Goal: Information Seeking & Learning: Check status

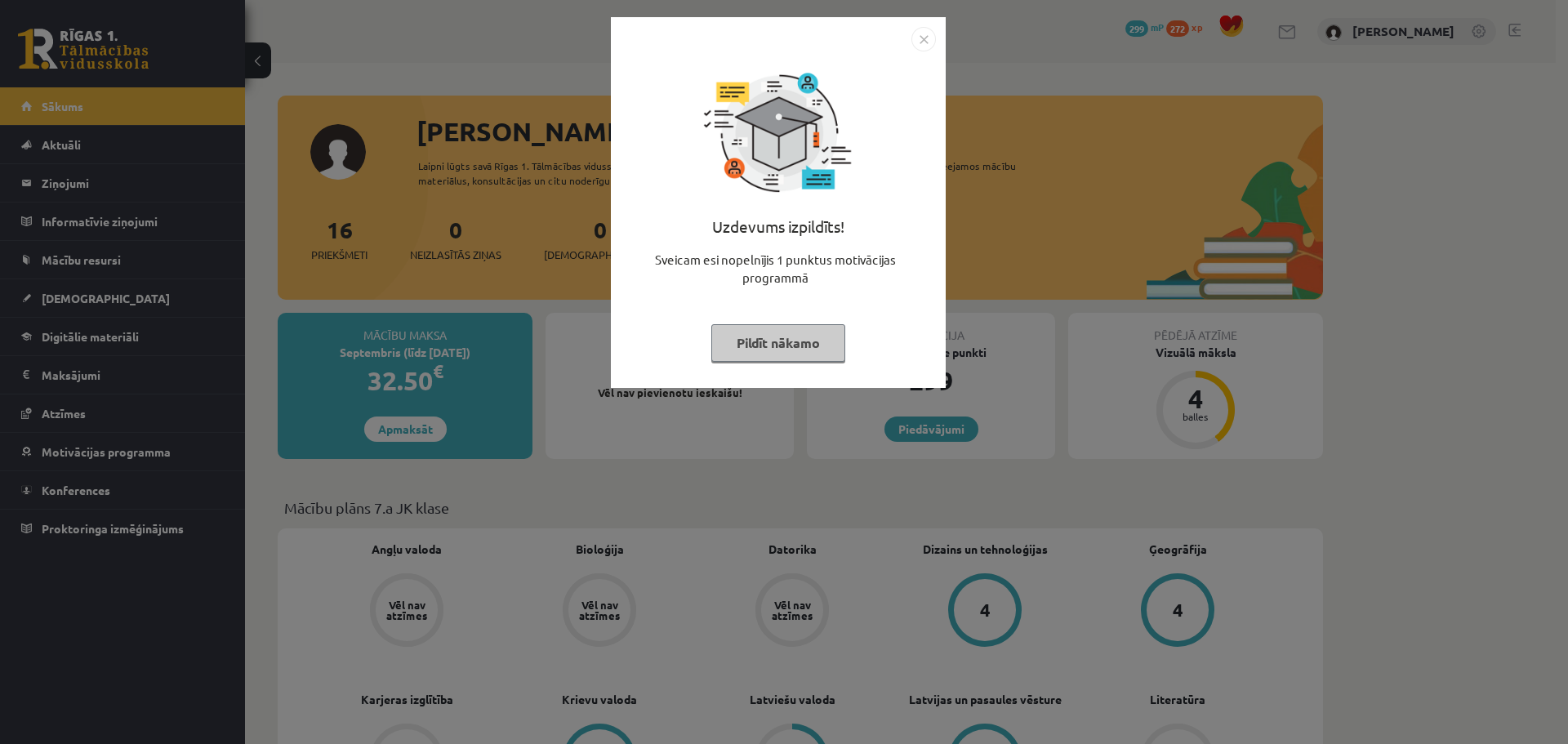
click at [817, 357] on button "Pildīt nākamo" at bounding box center [778, 342] width 134 height 37
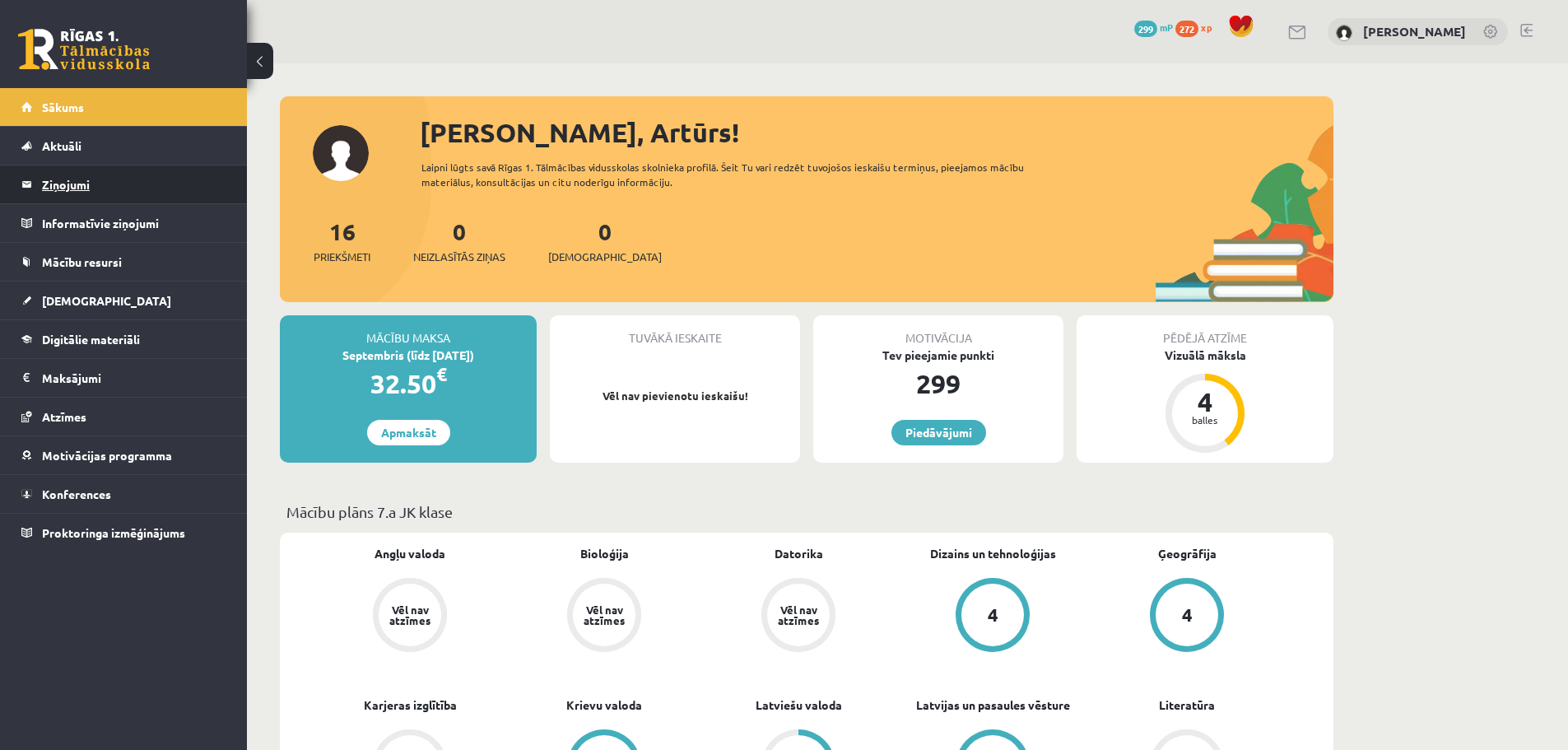
click at [163, 187] on legend "Ziņojumi 0" at bounding box center [134, 184] width 184 height 38
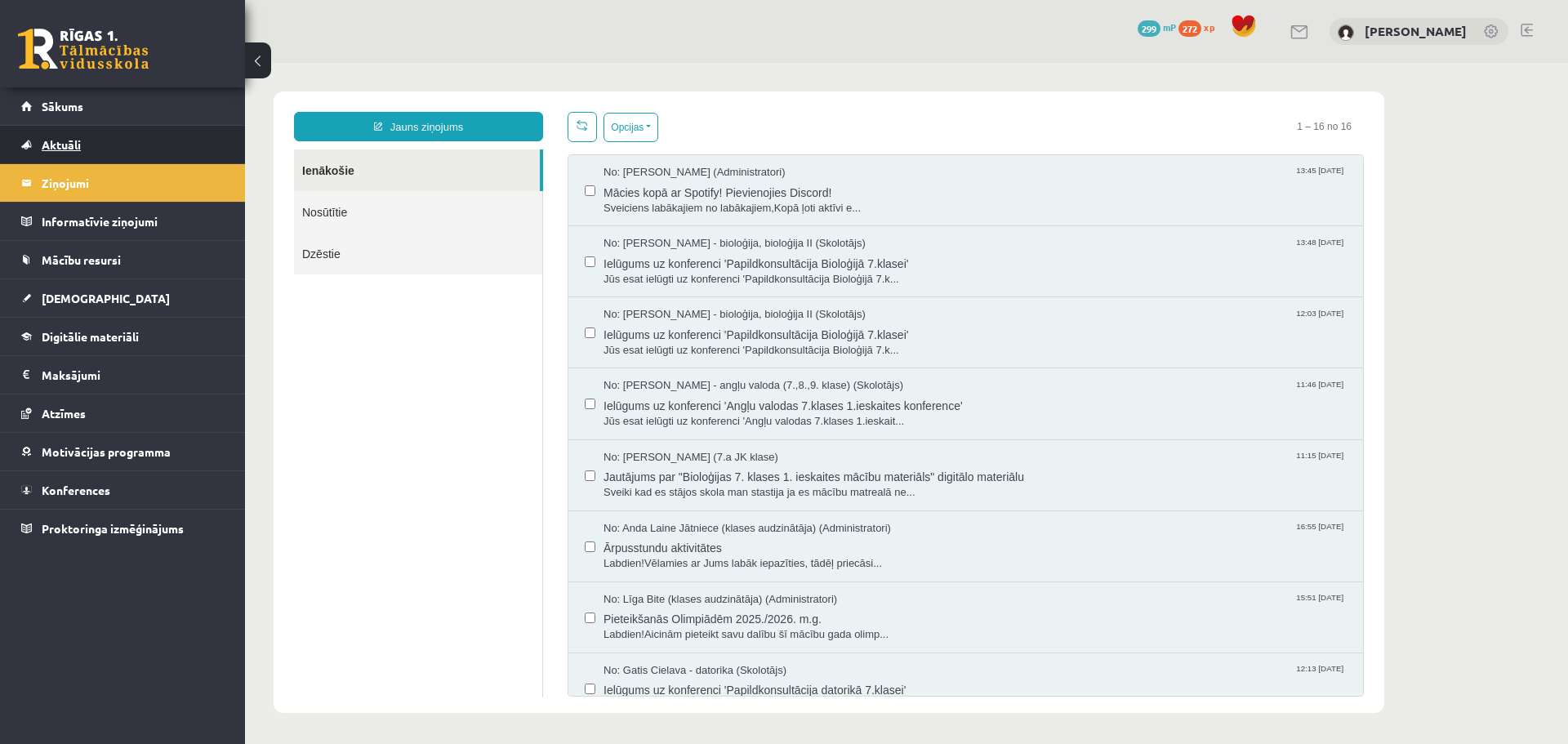
click at [152, 142] on link "Aktuāli" at bounding box center [122, 143] width 204 height 37
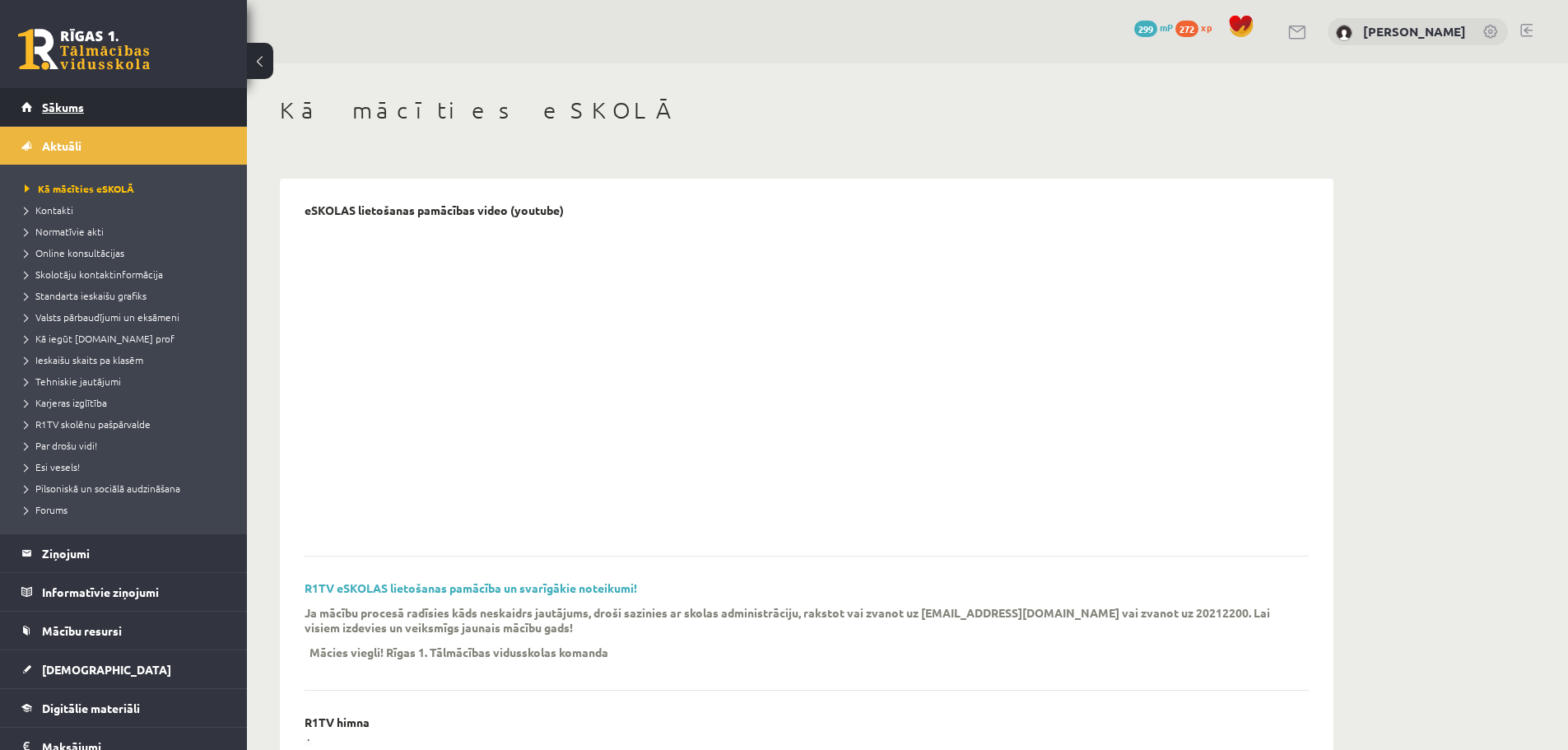
click at [140, 111] on link "Sākums" at bounding box center [123, 106] width 205 height 38
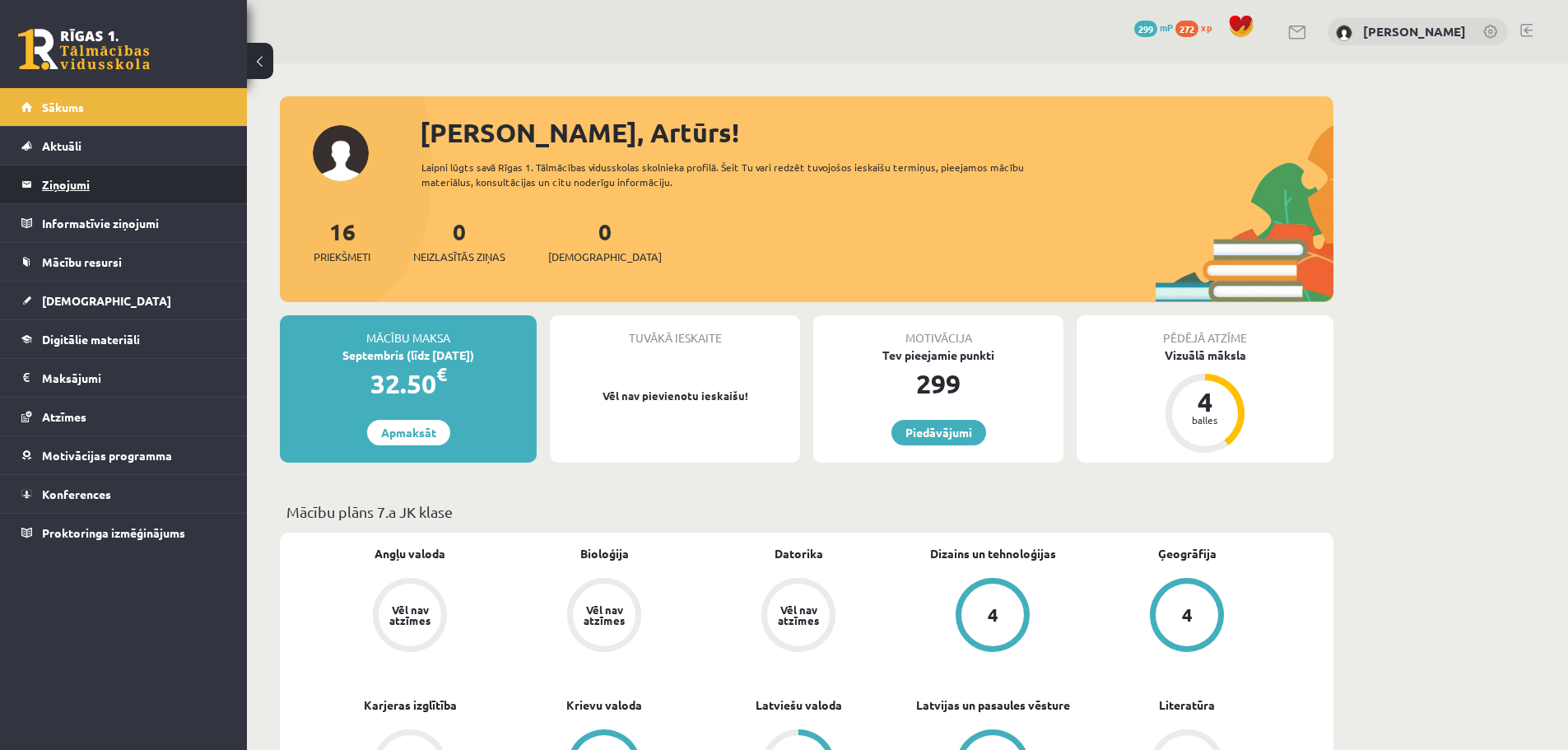
click at [115, 167] on legend "Ziņojumi 0" at bounding box center [134, 184] width 184 height 38
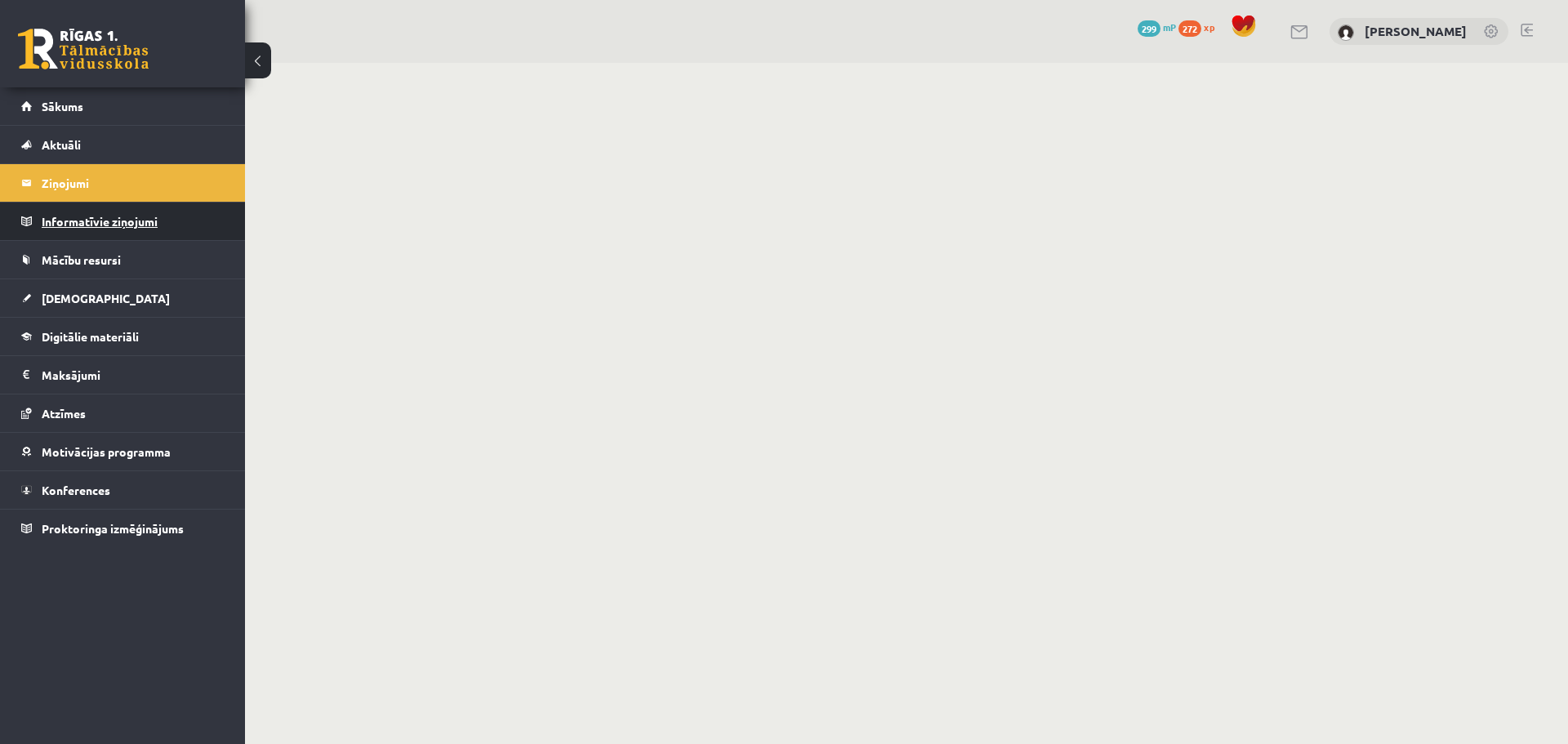
drag, startPoint x: 112, startPoint y: 200, endPoint x: 114, endPoint y: 212, distance: 12.2
click at [112, 201] on legend "Ziņojumi 0" at bounding box center [133, 183] width 183 height 37
click at [114, 225] on legend "Informatīvie ziņojumi 0" at bounding box center [133, 221] width 183 height 37
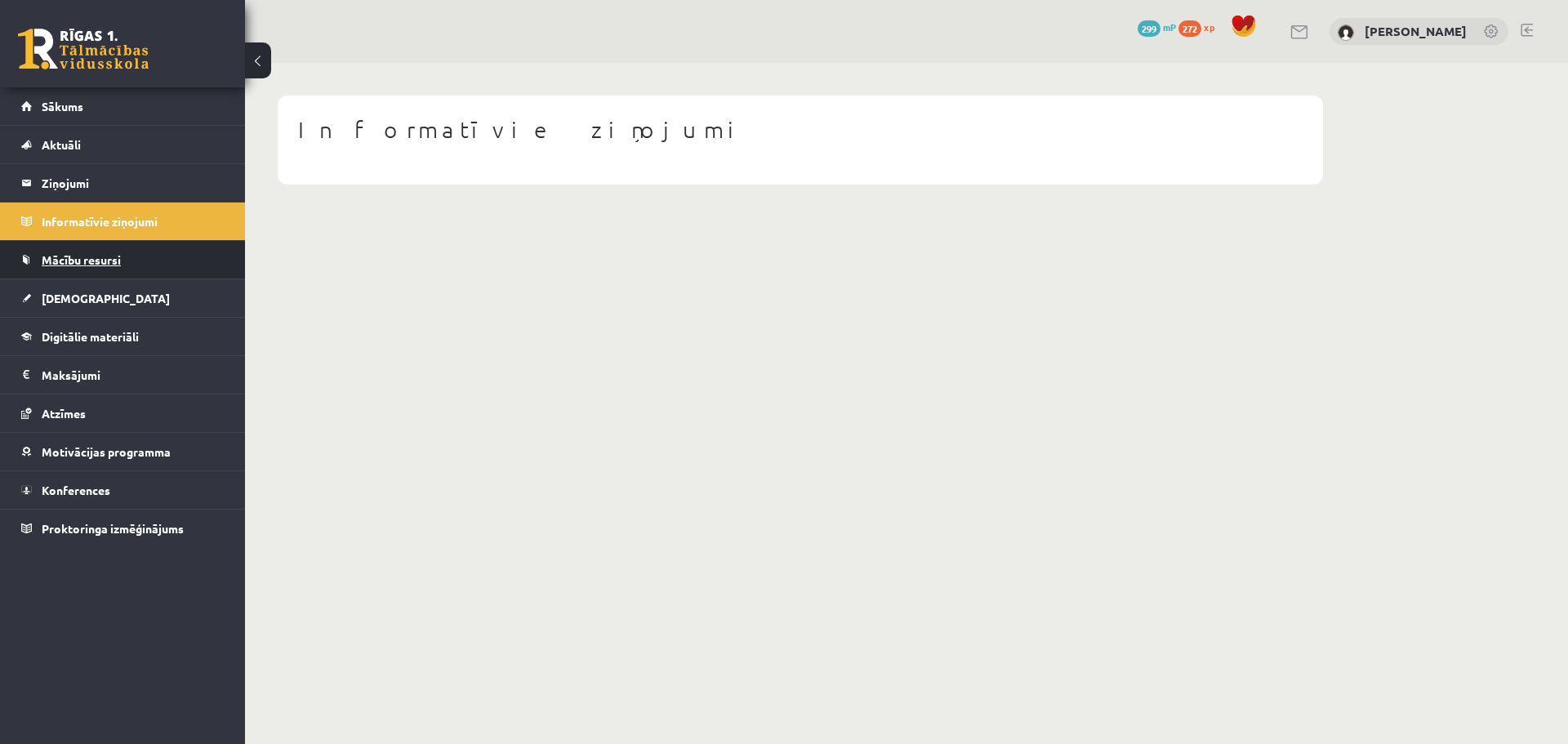
click at [105, 256] on span "Mācību resursi" at bounding box center [81, 259] width 79 height 14
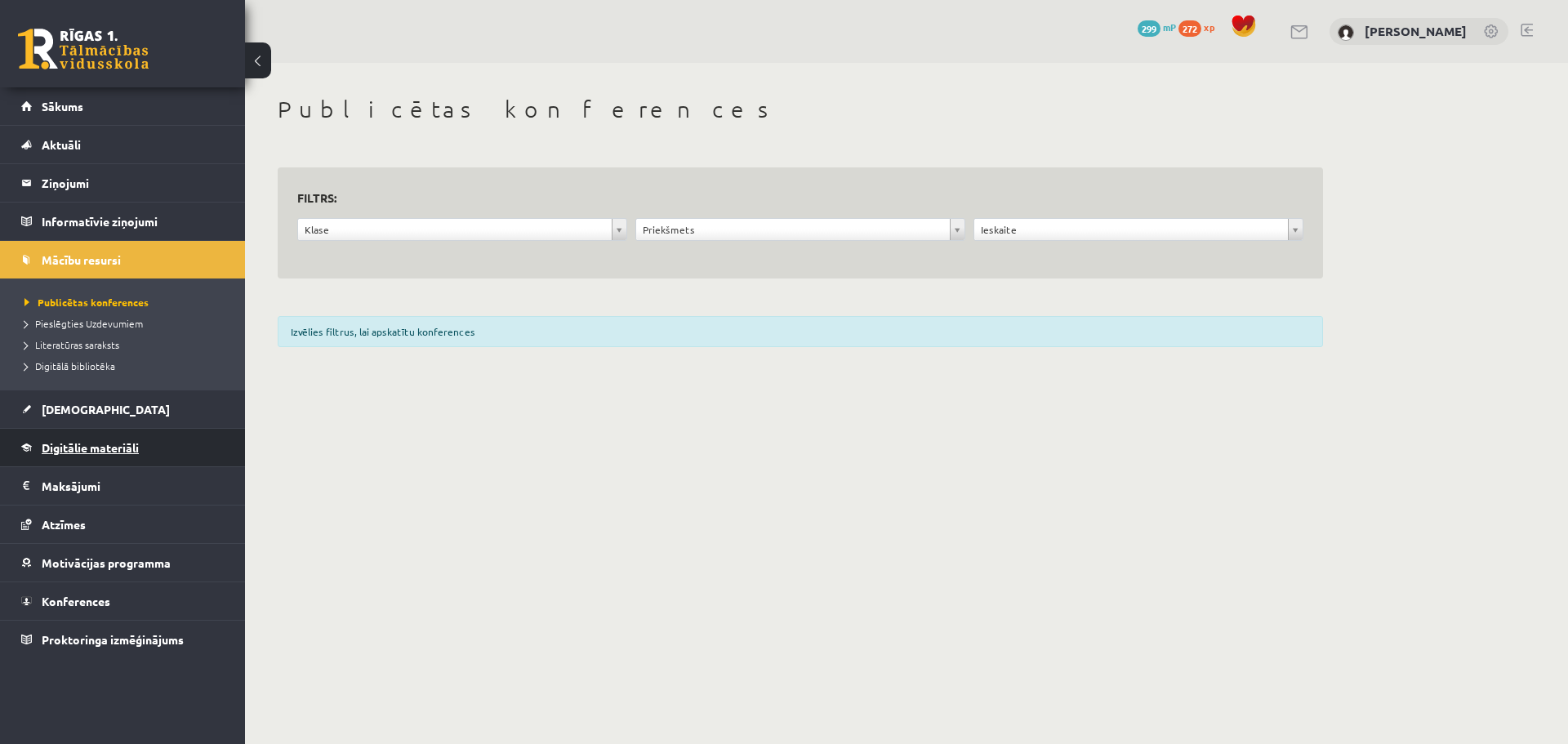
click at [90, 437] on link "Digitālie materiāli" at bounding box center [122, 447] width 204 height 37
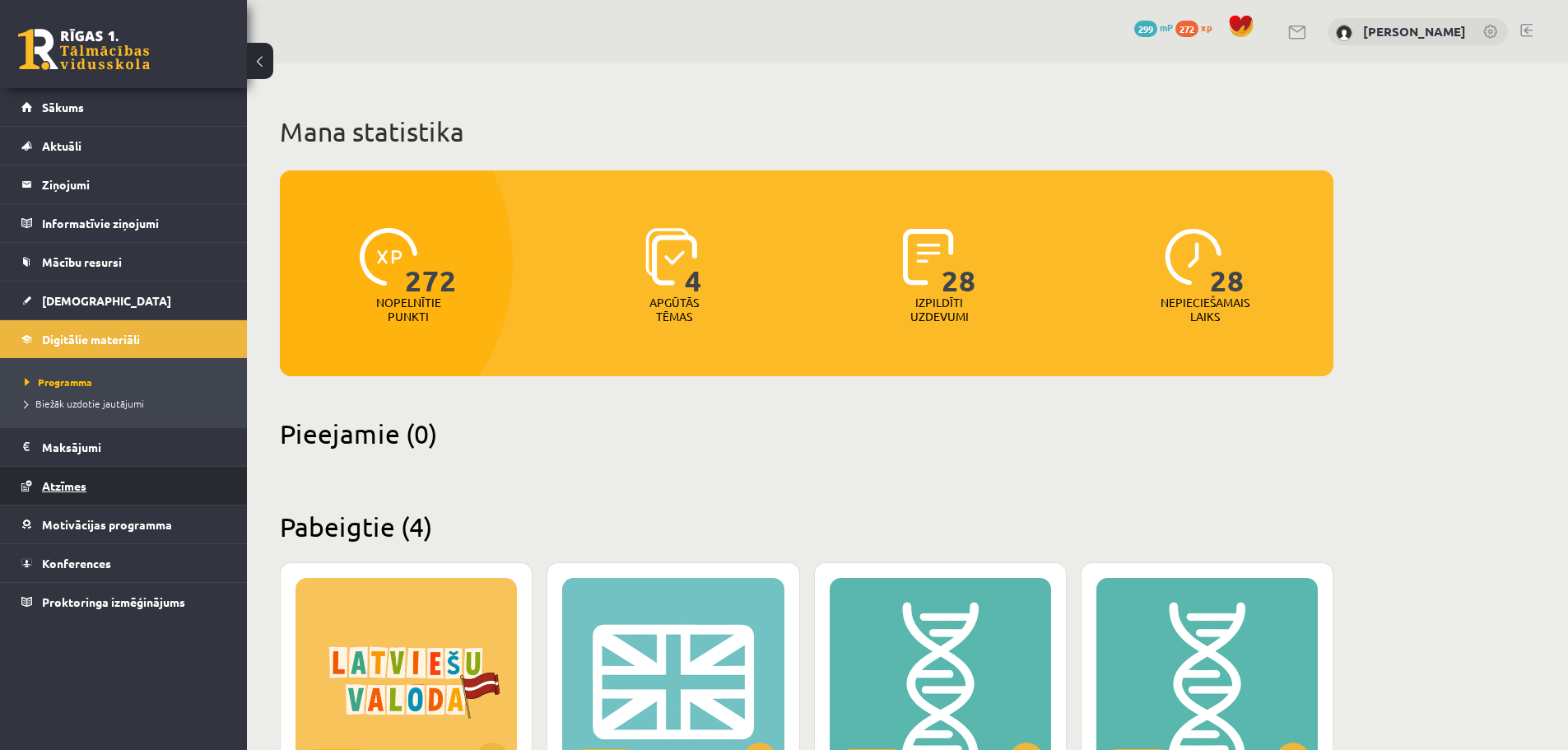
click at [92, 468] on link "Atzīmes" at bounding box center [123, 485] width 205 height 38
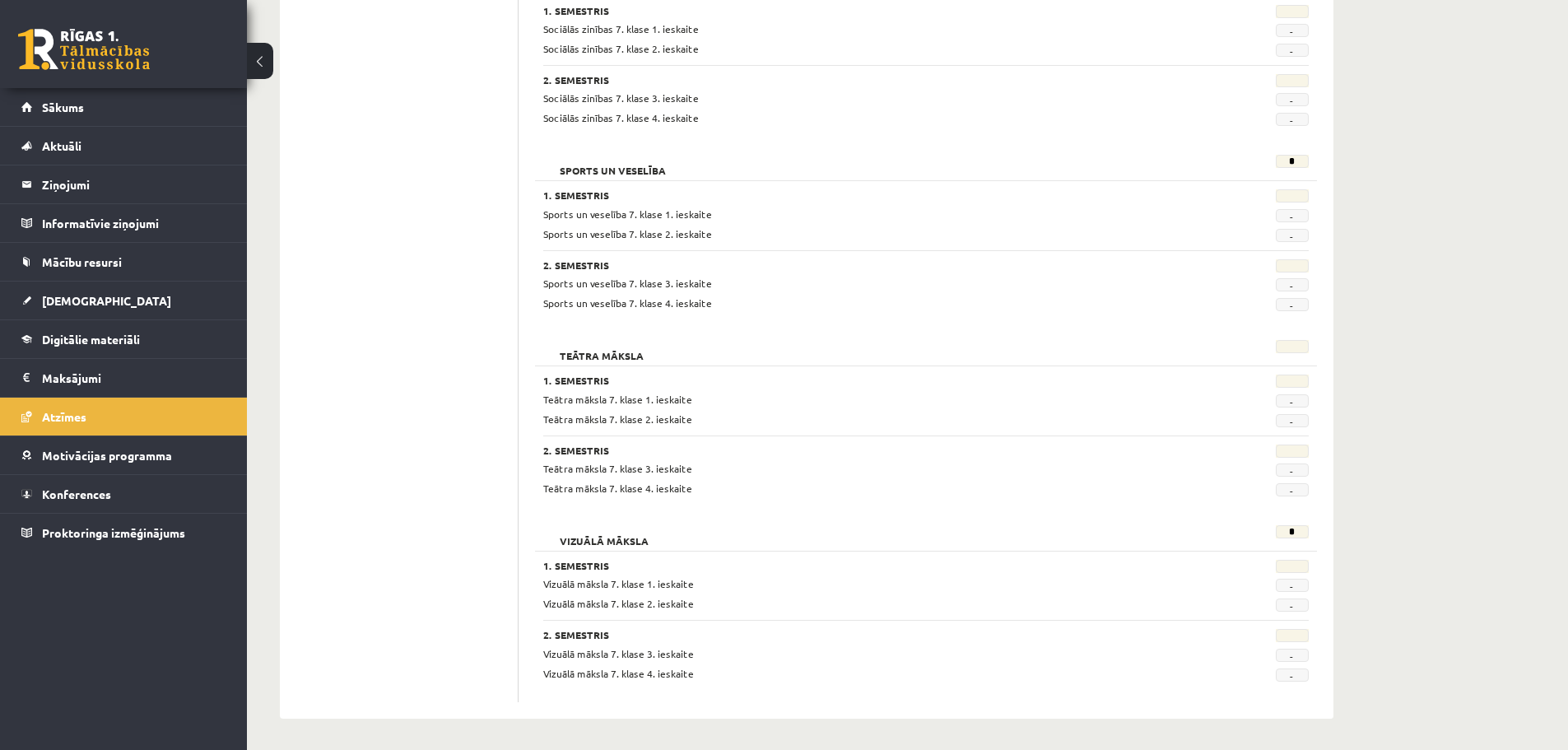
scroll to position [2337, 0]
